Goal: Use online tool/utility: Utilize a website feature to perform a specific function

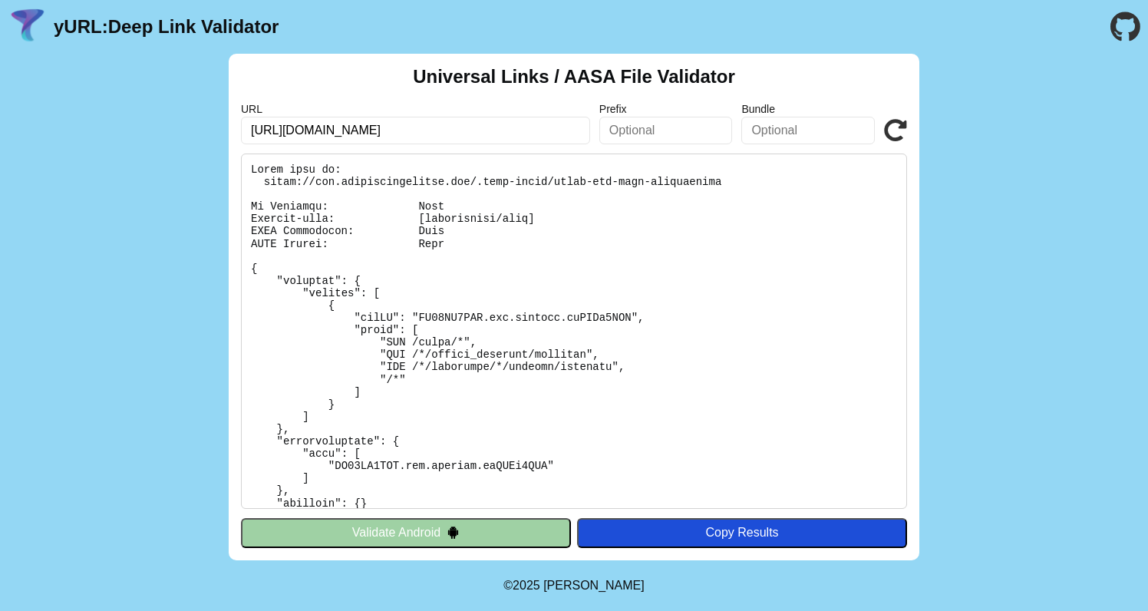
click at [417, 136] on input "https://www.maryruthorganics.com/pages/lp-bts2025-pm01a" at bounding box center [415, 131] width 349 height 28
paste input "temu.com/ul/kuiper/un1.html?subj=feed-un&_bg_fs=1&_p_mat1_type=3&_p_jump_id=722…"
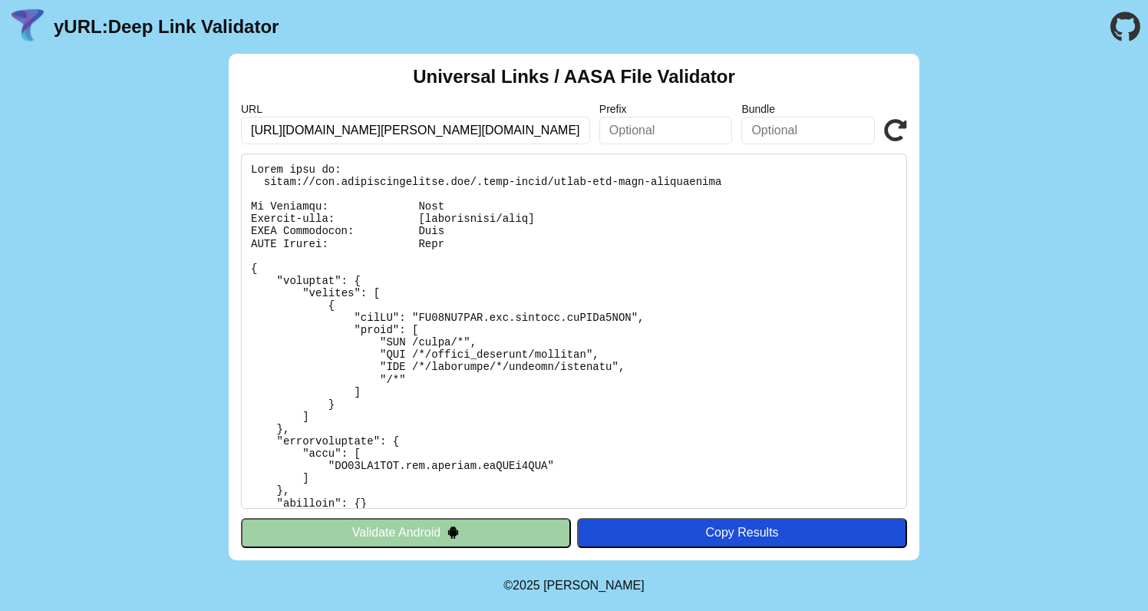
type input "[URL][DOMAIN_NAME][PERSON_NAME][DOMAIN_NAME]"
click at [506, 529] on button "Validate Android" at bounding box center [406, 532] width 330 height 29
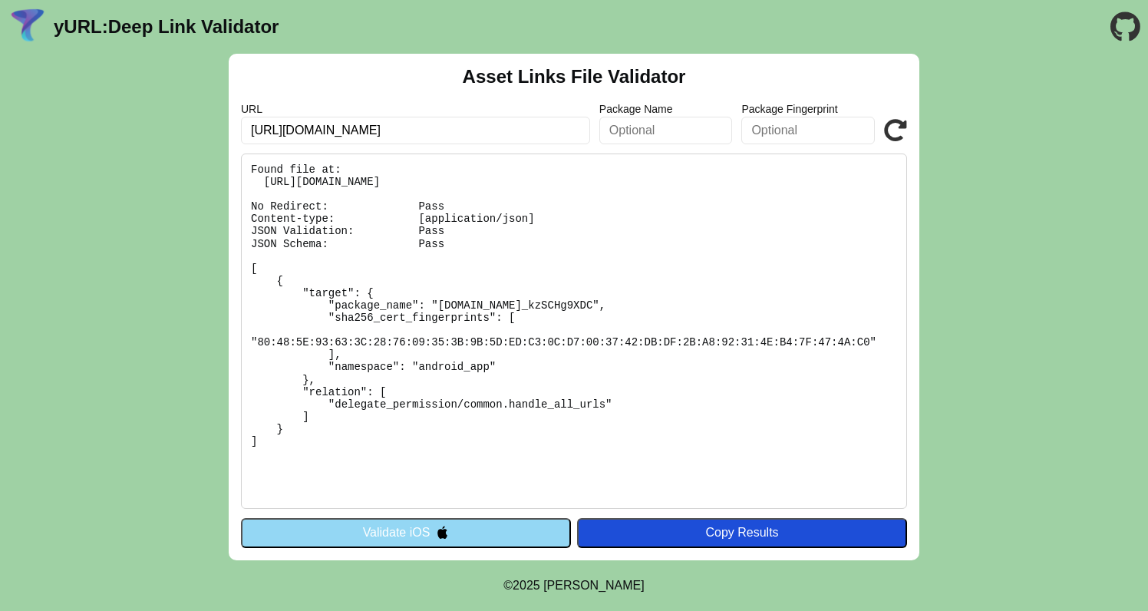
click at [463, 136] on input "[URL][DOMAIN_NAME]" at bounding box center [415, 131] width 349 height 28
paste input "[DOMAIN_NAME][URL][PERSON_NAME][DOMAIN_NAME]"
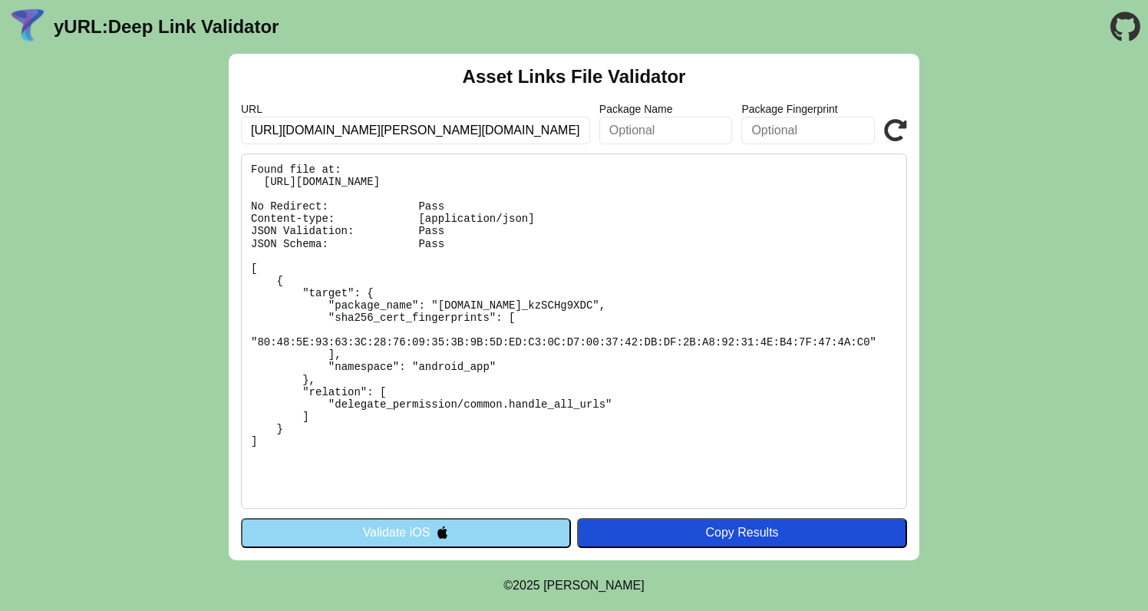
scroll to position [0, 4189]
type input "[URL][DOMAIN_NAME][PERSON_NAME][DOMAIN_NAME]"
click at [895, 133] on icon at bounding box center [895, 130] width 23 height 23
